Goal: Transaction & Acquisition: Purchase product/service

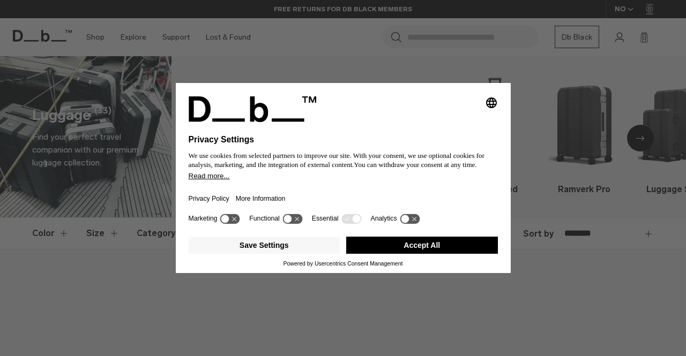
click at [470, 243] on button "Accept All" at bounding box center [422, 245] width 152 height 17
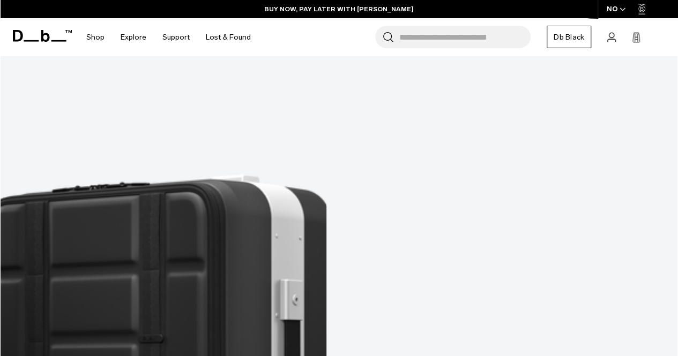
scroll to position [233, 0]
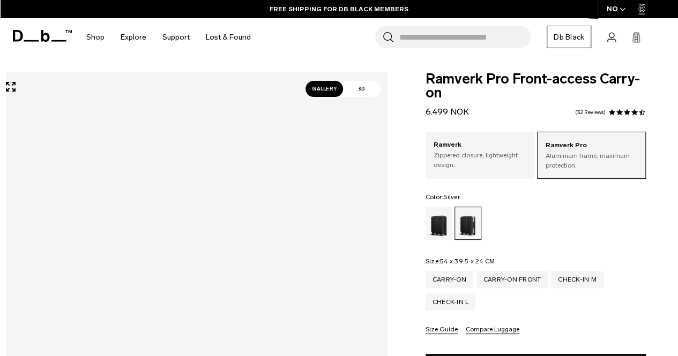
scroll to position [53, 0]
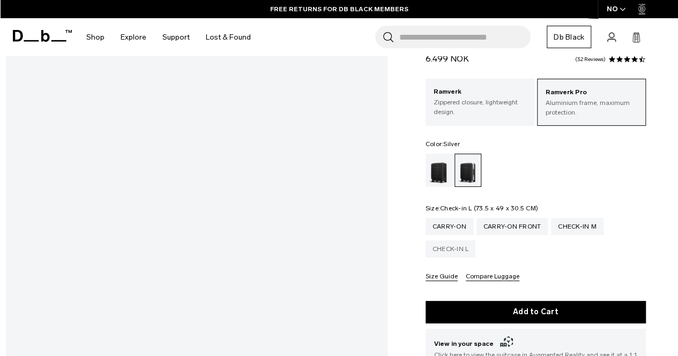
click at [446, 246] on div "Check-in L" at bounding box center [450, 249] width 50 height 17
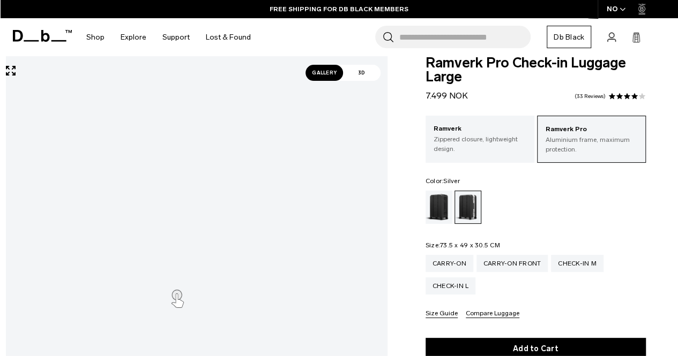
scroll to position [16, 0]
